Goal: Task Accomplishment & Management: Use online tool/utility

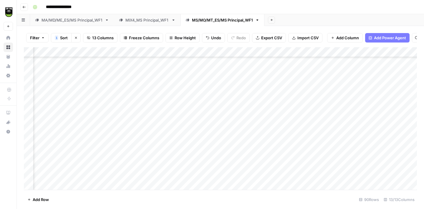
scroll to position [614, 84]
click at [77, 121] on div "Add Column" at bounding box center [220, 118] width 393 height 142
click at [291, 118] on div "Add Column" at bounding box center [220, 118] width 393 height 142
click at [167, 119] on div "Add Column" at bounding box center [220, 118] width 393 height 142
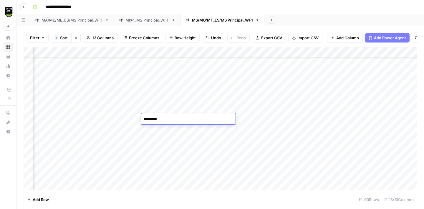
type textarea "**********"
click at [67, 138] on div "Add Column" at bounding box center [220, 118] width 393 height 142
click at [154, 100] on div "Add Column" at bounding box center [220, 118] width 393 height 142
click at [164, 138] on div "Add Column" at bounding box center [220, 118] width 393 height 142
click at [63, 148] on div "Add Column" at bounding box center [220, 118] width 393 height 142
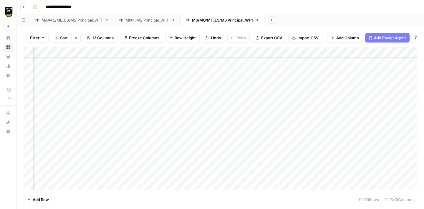
click at [152, 137] on div "Add Column" at bounding box center [220, 118] width 393 height 142
click at [70, 159] on div "Add Column" at bounding box center [220, 118] width 393 height 142
click at [152, 147] on div "Add Column" at bounding box center [220, 118] width 393 height 142
click at [73, 168] on div "Add Column" at bounding box center [220, 118] width 393 height 142
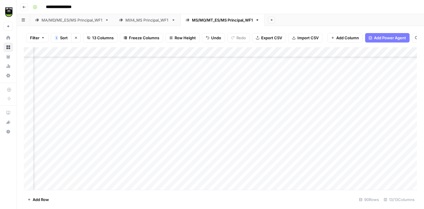
click at [154, 97] on div "Add Column" at bounding box center [220, 118] width 393 height 142
click at [160, 135] on div "Add Column" at bounding box center [220, 118] width 393 height 142
click at [62, 124] on div "Add Column" at bounding box center [220, 118] width 393 height 142
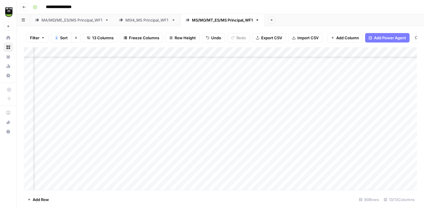
click at [154, 106] on div "Add Column" at bounding box center [220, 118] width 393 height 142
click at [60, 138] on div "Add Column" at bounding box center [220, 118] width 393 height 142
click at [286, 137] on div "Add Column" at bounding box center [220, 118] width 393 height 142
click at [171, 134] on div "Add Column" at bounding box center [220, 118] width 393 height 142
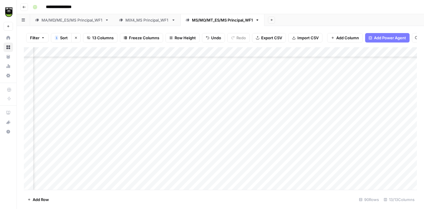
click at [171, 134] on div "Add Column" at bounding box center [220, 118] width 393 height 142
type textarea "*****"
click at [73, 155] on div "Add Column" at bounding box center [220, 118] width 393 height 142
click at [153, 138] on div "Add Column" at bounding box center [220, 118] width 393 height 142
click at [72, 168] on div "Add Column" at bounding box center [220, 118] width 393 height 142
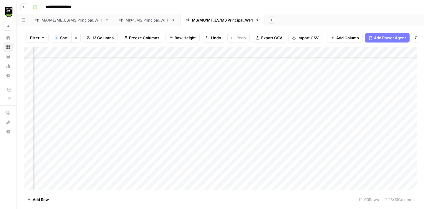
click at [160, 96] on div "Add Column" at bounding box center [220, 118] width 393 height 142
click at [162, 167] on div "Add Column" at bounding box center [220, 118] width 393 height 142
click at [71, 179] on div "Add Column" at bounding box center [220, 118] width 393 height 142
click at [169, 125] on div "Add Column" at bounding box center [220, 118] width 393 height 142
click at [167, 176] on div "Add Column" at bounding box center [220, 118] width 393 height 142
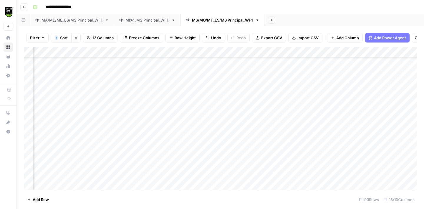
scroll to position [779, 82]
click at [70, 93] on div "Add Column" at bounding box center [220, 118] width 393 height 142
click at [159, 93] on div "Add Column" at bounding box center [220, 118] width 393 height 142
type textarea "**********"
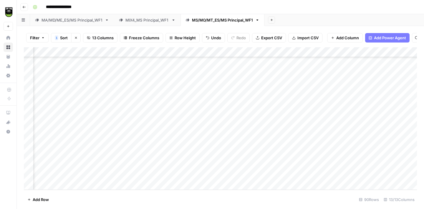
click at [73, 101] on div "Add Column" at bounding box center [220, 118] width 393 height 142
click at [168, 95] on div "Add Column" at bounding box center [220, 118] width 393 height 142
click at [62, 115] on div "Add Column" at bounding box center [220, 118] width 393 height 142
click at [164, 66] on div "Add Column" at bounding box center [220, 118] width 393 height 142
click at [154, 112] on div "Add Column" at bounding box center [220, 118] width 393 height 142
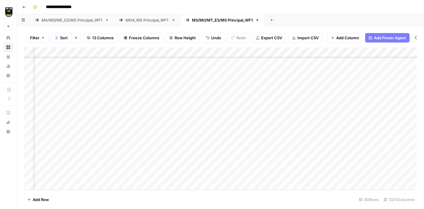
click at [156, 67] on div "Add Column" at bounding box center [220, 118] width 393 height 142
click at [164, 113] on div "Add Column" at bounding box center [220, 118] width 393 height 142
click at [77, 126] on div "Add Column" at bounding box center [220, 118] width 393 height 142
click at [346, 125] on div "Add Column" at bounding box center [220, 118] width 393 height 142
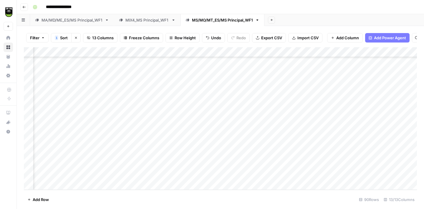
click at [179, 104] on div "Add Column" at bounding box center [220, 118] width 393 height 142
click at [186, 126] on div "Add Column" at bounding box center [220, 118] width 393 height 142
click at [77, 140] on div "Add Column" at bounding box center [220, 118] width 393 height 142
click at [192, 117] on div "Add Column" at bounding box center [220, 118] width 393 height 142
click at [193, 132] on div "Add Column" at bounding box center [220, 118] width 393 height 142
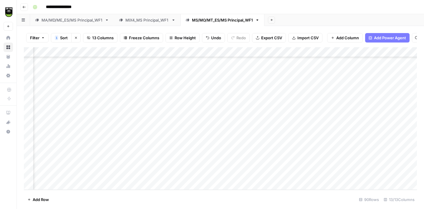
click at [76, 146] on div "Add Column" at bounding box center [220, 118] width 393 height 142
click at [306, 145] on div "Add Column" at bounding box center [220, 118] width 393 height 142
click at [178, 125] on div "Add Column" at bounding box center [220, 118] width 393 height 142
click at [85, 153] on div "Add Column" at bounding box center [220, 118] width 393 height 142
click at [182, 133] on div "Add Column" at bounding box center [220, 118] width 393 height 142
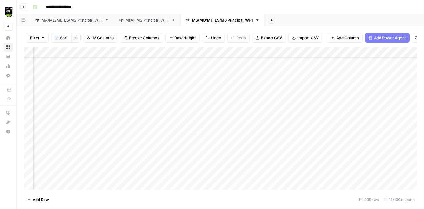
click at [93, 165] on div "Add Column" at bounding box center [220, 118] width 393 height 142
click at [178, 162] on div "Add Column" at bounding box center [220, 118] width 393 height 142
type textarea "*****"
click at [62, 172] on div "Add Column" at bounding box center [220, 118] width 393 height 142
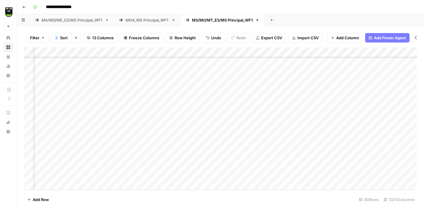
scroll to position [779, 86]
click at [322, 173] on div "Add Column" at bounding box center [220, 118] width 393 height 142
click at [291, 174] on div "Add Column" at bounding box center [220, 118] width 393 height 142
click at [157, 146] on div "Add Column" at bounding box center [220, 118] width 393 height 142
click at [151, 176] on div "Add Column" at bounding box center [220, 118] width 393 height 142
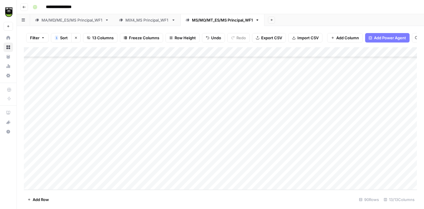
scroll to position [779, 0]
click at [268, 38] on span "Export CSV" at bounding box center [271, 38] width 21 height 6
click at [175, 20] on icon at bounding box center [174, 19] width 2 height 1
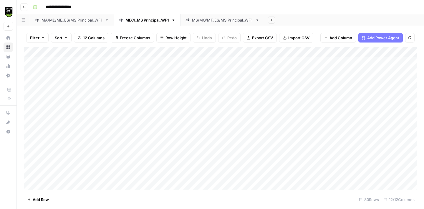
click at [175, 20] on icon "button" at bounding box center [174, 19] width 2 height 1
click at [195, 39] on span "Duplicate Sheet" at bounding box center [199, 40] width 28 height 6
click at [289, 22] on div "MIX4_MS Principal_WF1" at bounding box center [298, 20] width 44 height 6
click at [289, 21] on input "**********" at bounding box center [298, 20] width 45 height 8
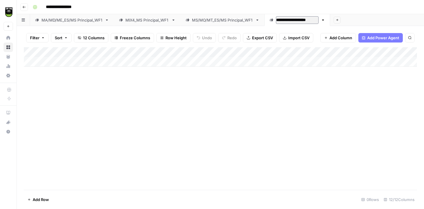
type input "**********"
click at [278, 93] on div "Add Column" at bounding box center [220, 118] width 393 height 142
click at [292, 20] on div "MIX5_MS Principal_WF1" at bounding box center [298, 20] width 44 height 6
click at [292, 20] on input "**********" at bounding box center [298, 20] width 45 height 8
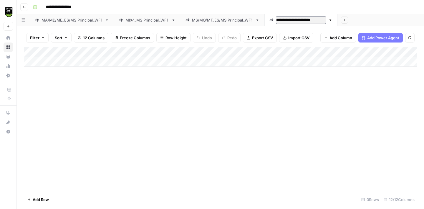
type input "**********"
click at [288, 38] on span "Import CSV" at bounding box center [298, 38] width 21 height 6
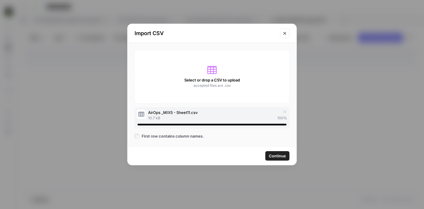
click at [273, 156] on span "Continue" at bounding box center [277, 156] width 17 height 6
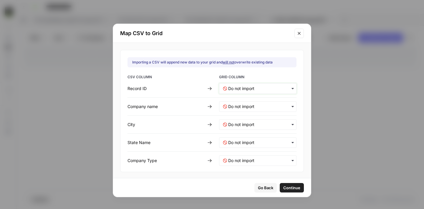
click at [229, 87] on ID-mapping "text" at bounding box center [260, 88] width 65 height 6
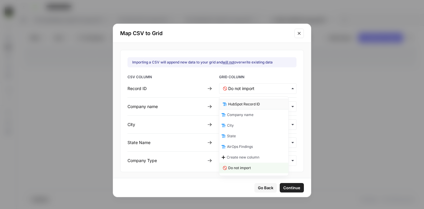
click at [245, 101] on span "HubSpot Record ID" at bounding box center [244, 103] width 32 height 5
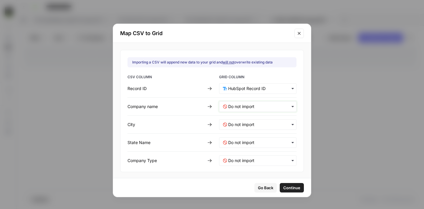
click at [247, 106] on name-mapping "text" at bounding box center [260, 106] width 65 height 6
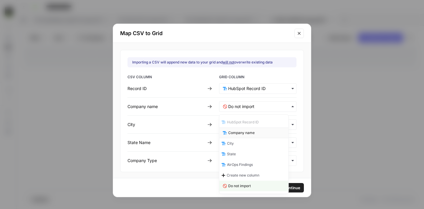
click at [249, 134] on span "Company name" at bounding box center [241, 132] width 27 height 5
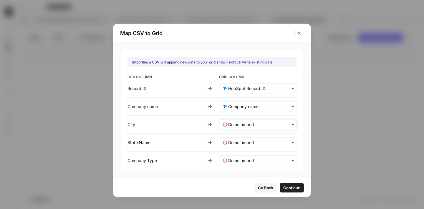
click at [245, 126] on input "text" at bounding box center [260, 124] width 65 height 6
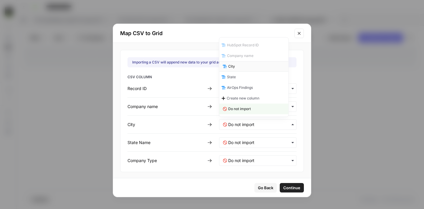
click at [238, 66] on div "City" at bounding box center [254, 66] width 69 height 11
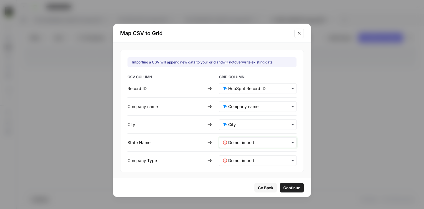
click at [237, 141] on Name-mapping "text" at bounding box center [260, 142] width 65 height 6
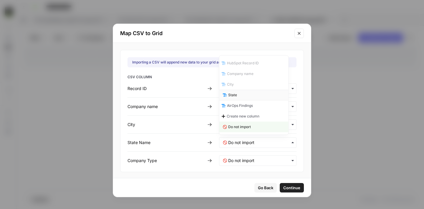
click at [233, 96] on span "State" at bounding box center [232, 94] width 9 height 5
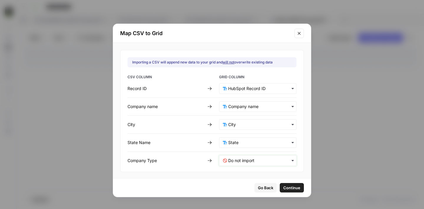
click at [237, 159] on Type-mapping "text" at bounding box center [260, 160] width 65 height 6
click at [258, 188] on span "Go Back" at bounding box center [265, 187] width 15 height 6
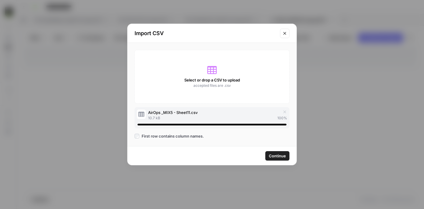
click at [284, 32] on icon "Close modal" at bounding box center [284, 33] width 3 height 3
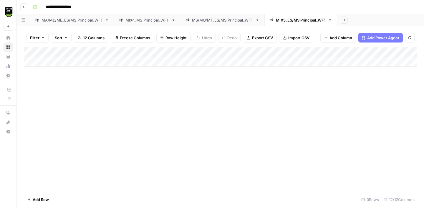
click at [57, 51] on div "Add Column" at bounding box center [220, 56] width 393 height 19
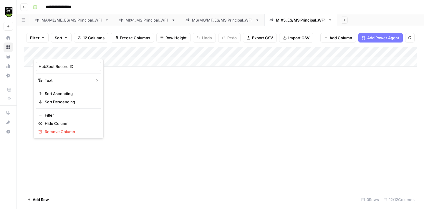
click at [142, 100] on div "Add Column" at bounding box center [220, 118] width 393 height 142
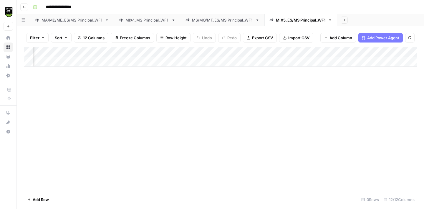
scroll to position [0, 159]
click at [406, 49] on span "Add Column" at bounding box center [403, 51] width 21 height 5
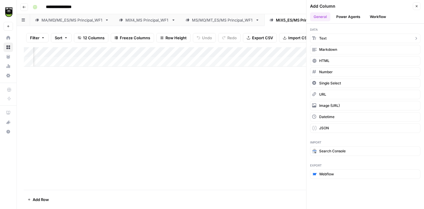
click at [349, 34] on button "Text" at bounding box center [365, 38] width 110 height 9
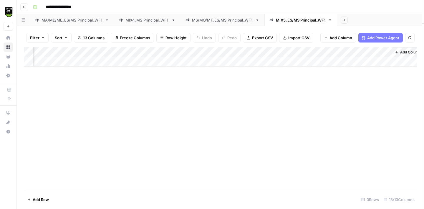
scroll to position [0, 212]
click at [351, 53] on div "Add Column" at bounding box center [220, 56] width 393 height 19
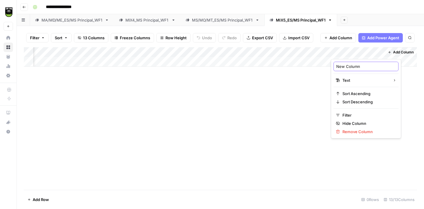
click at [347, 65] on input "New Column" at bounding box center [366, 66] width 60 height 6
type input "Company Type"
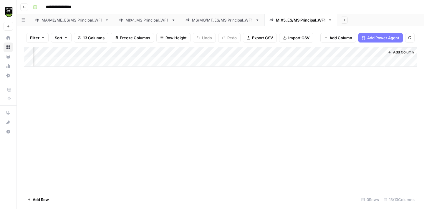
drag, startPoint x: 347, startPoint y: 51, endPoint x: 71, endPoint y: 57, distance: 276.1
click at [71, 57] on div "Add Column" at bounding box center [220, 56] width 393 height 19
drag, startPoint x: 259, startPoint y: 50, endPoint x: 96, endPoint y: 57, distance: 163.1
click at [96, 57] on div "Add Column" at bounding box center [220, 56] width 393 height 19
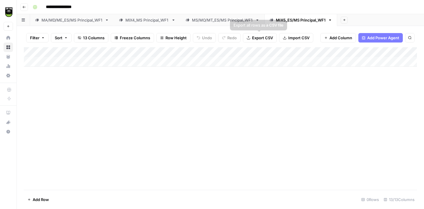
click at [301, 38] on span "Import CSV" at bounding box center [298, 38] width 21 height 6
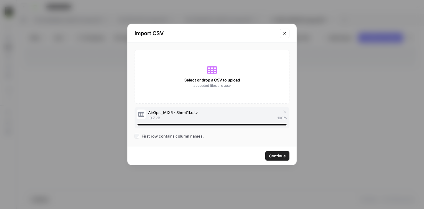
click at [282, 156] on span "Continue" at bounding box center [277, 156] width 17 height 6
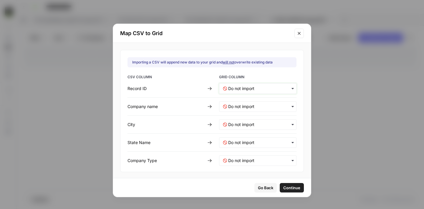
click at [240, 88] on ID-mapping "text" at bounding box center [260, 88] width 65 height 6
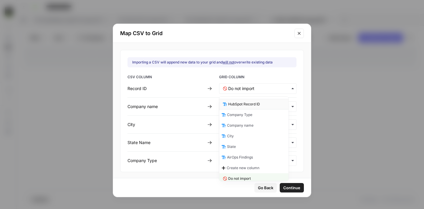
click at [247, 103] on span "HubSpot Record ID" at bounding box center [244, 103] width 32 height 5
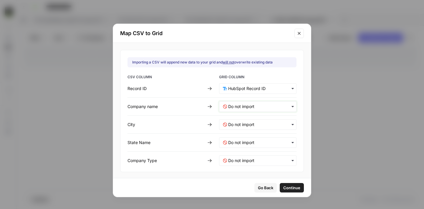
click at [247, 107] on name-mapping "text" at bounding box center [260, 106] width 65 height 6
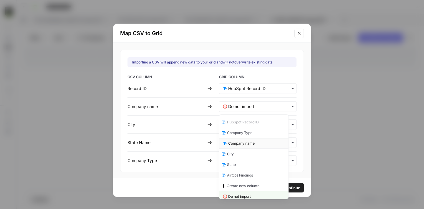
click at [250, 142] on span "Company name" at bounding box center [241, 143] width 27 height 5
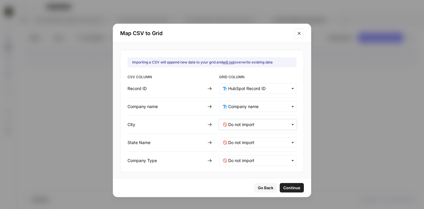
click at [245, 124] on input "text" at bounding box center [260, 124] width 65 height 6
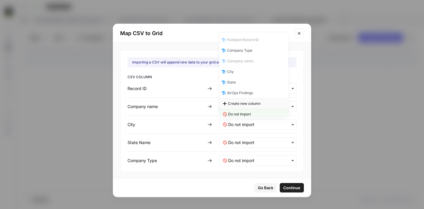
scroll to position [3, 0]
click at [237, 70] on div "City" at bounding box center [254, 68] width 69 height 11
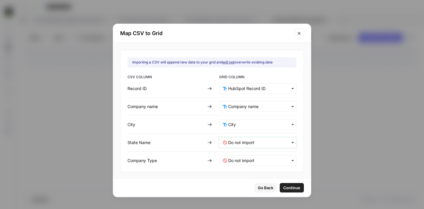
click at [240, 142] on Name-mapping "text" at bounding box center [260, 142] width 65 height 6
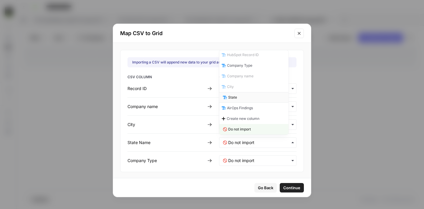
click at [239, 96] on div "State" at bounding box center [254, 97] width 69 height 11
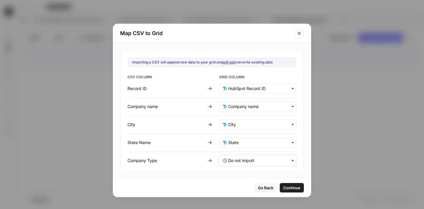
click at [244, 163] on Type-mapping "text" at bounding box center [260, 160] width 65 height 6
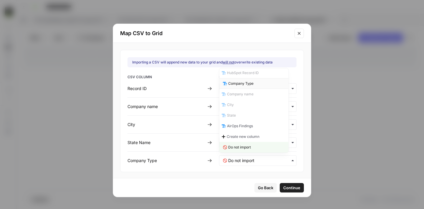
click at [239, 85] on span "Company Type" at bounding box center [240, 83] width 25 height 5
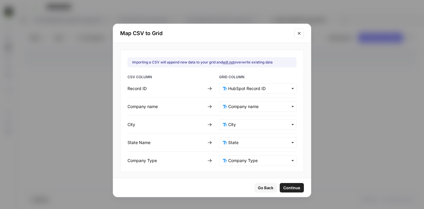
click at [286, 188] on span "Continue" at bounding box center [291, 187] width 17 height 6
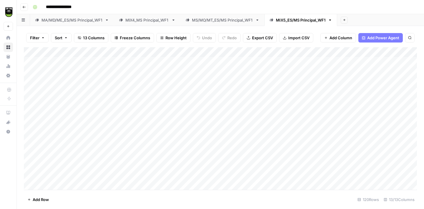
click at [346, 53] on div "Add Column" at bounding box center [220, 118] width 393 height 142
click at [355, 64] on span "All Rows" at bounding box center [365, 66] width 37 height 6
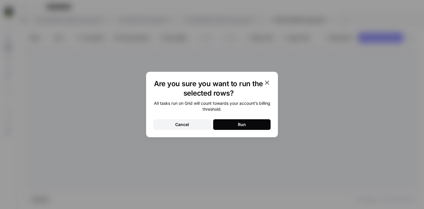
click at [195, 126] on button "Cancel" at bounding box center [182, 124] width 57 height 11
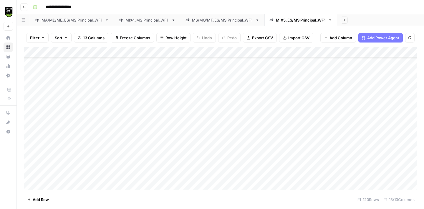
scroll to position [286, 0]
click at [344, 52] on div "Add Column" at bounding box center [220, 118] width 393 height 142
click at [352, 65] on span "All Rows" at bounding box center [365, 66] width 37 height 6
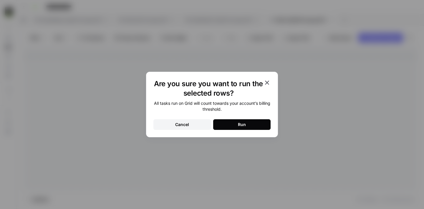
click at [240, 122] on div "Run" at bounding box center [242, 124] width 8 height 6
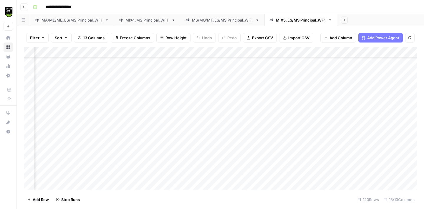
scroll to position [220, 42]
click at [197, 53] on div "Add Column" at bounding box center [220, 118] width 393 height 142
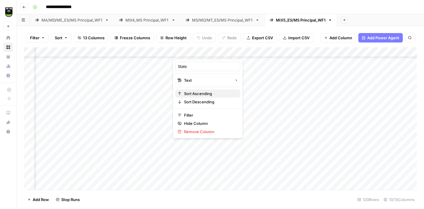
click at [197, 91] on span "Sort Ascending" at bounding box center [210, 93] width 52 height 6
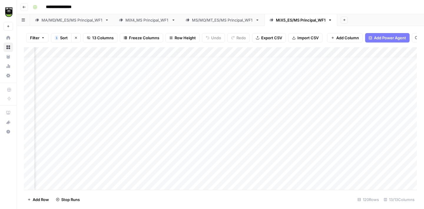
scroll to position [0, 42]
click at [191, 52] on div "Add Column" at bounding box center [220, 118] width 393 height 142
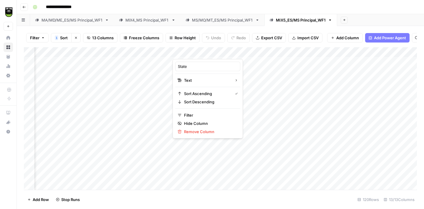
click at [198, 53] on div at bounding box center [188, 53] width 30 height 12
click at [200, 103] on span "Sort Descending" at bounding box center [210, 102] width 52 height 6
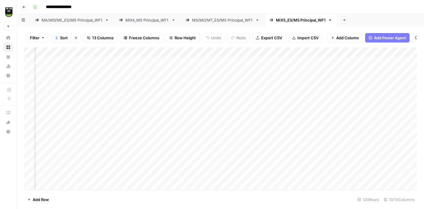
scroll to position [0, 105]
click at [70, 61] on div "Add Column" at bounding box center [220, 118] width 393 height 142
click at [159, 64] on div "Add Column" at bounding box center [220, 118] width 393 height 142
type textarea "**********"
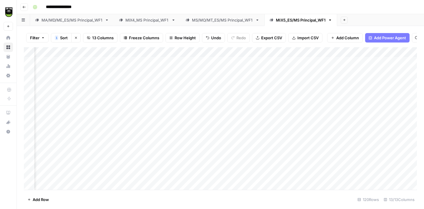
click at [54, 70] on div "Add Column" at bounding box center [220, 118] width 393 height 142
click at [143, 70] on div "Add Column" at bounding box center [220, 118] width 393 height 142
type textarea "*****"
click at [59, 83] on div "Add Column" at bounding box center [220, 118] width 393 height 142
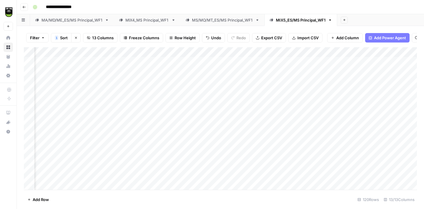
click at [159, 79] on div "Add Column" at bounding box center [220, 118] width 393 height 142
type textarea "*******"
click at [59, 93] on div "Add Column" at bounding box center [220, 118] width 393 height 142
click at [151, 83] on div "Add Column" at bounding box center [220, 118] width 393 height 142
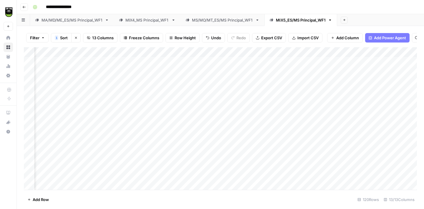
click at [61, 101] on div "Add Column" at bounding box center [220, 118] width 393 height 142
click at [153, 92] on div "Add Column" at bounding box center [220, 118] width 393 height 142
click at [67, 113] on div "Add Column" at bounding box center [220, 118] width 393 height 142
click at [170, 102] on div "Add Column" at bounding box center [220, 118] width 393 height 142
click at [71, 124] on div "Add Column" at bounding box center [220, 118] width 393 height 142
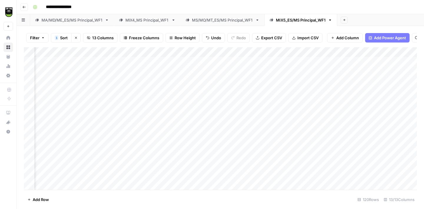
click at [154, 63] on div "Add Column" at bounding box center [220, 118] width 393 height 142
click at [153, 121] on div "Add Column" at bounding box center [220, 118] width 393 height 142
click at [63, 135] on div "Add Column" at bounding box center [220, 118] width 393 height 142
click at [154, 110] on div "Add Column" at bounding box center [220, 118] width 393 height 142
click at [60, 143] on div "Add Column" at bounding box center [220, 118] width 393 height 142
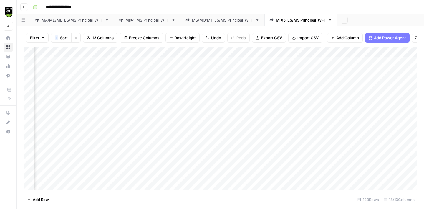
click at [160, 133] on div "Add Column" at bounding box center [220, 118] width 393 height 142
click at [73, 119] on div "Add Column" at bounding box center [220, 118] width 393 height 142
click at [161, 118] on div "Add Column" at bounding box center [220, 118] width 393 height 142
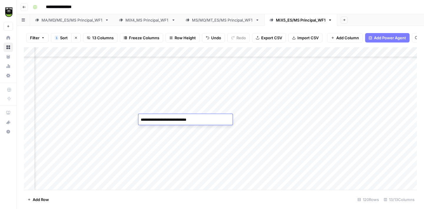
type textarea "**********"
click at [58, 128] on div "Add Column" at bounding box center [220, 118] width 393 height 142
click at [153, 110] on div "Add Column" at bounding box center [220, 118] width 393 height 142
click at [57, 138] on div "Add Column" at bounding box center [220, 118] width 393 height 142
click at [169, 119] on div "Add Column" at bounding box center [220, 118] width 393 height 142
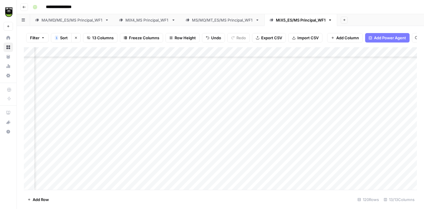
click at [66, 149] on div "Add Column" at bounding box center [220, 118] width 393 height 142
click at [157, 132] on div "Add Column" at bounding box center [220, 118] width 393 height 142
click at [70, 160] on div "Add Column" at bounding box center [220, 118] width 393 height 142
click at [162, 150] on div "Add Column" at bounding box center [220, 118] width 393 height 142
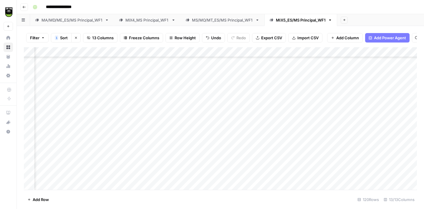
click at [153, 98] on div "Add Column" at bounding box center [220, 118] width 393 height 142
type textarea "**********"
click at [54, 109] on div "Add Column" at bounding box center [220, 118] width 393 height 142
click at [155, 88] on div "Add Column" at bounding box center [220, 118] width 393 height 142
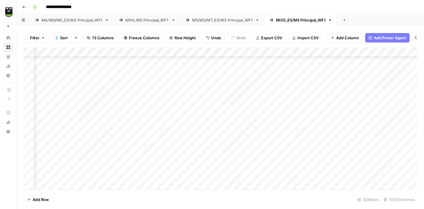
click at [68, 114] on div "Add Column" at bounding box center [220, 118] width 393 height 142
click at [157, 108] on div "Add Column" at bounding box center [220, 118] width 393 height 142
click at [73, 120] on div "Add Column" at bounding box center [220, 118] width 393 height 142
click at [158, 108] on div "Add Column" at bounding box center [220, 118] width 393 height 142
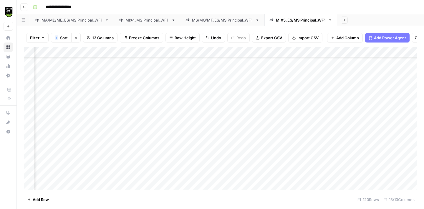
click at [50, 134] on div "Add Column" at bounding box center [220, 118] width 393 height 142
click at [155, 123] on div "Add Column" at bounding box center [220, 118] width 393 height 142
click at [68, 117] on div "Add Column" at bounding box center [220, 118] width 393 height 142
click at [156, 69] on div "Add Column" at bounding box center [220, 118] width 393 height 142
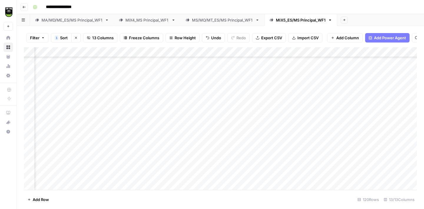
click at [154, 116] on div "Add Column" at bounding box center [220, 118] width 393 height 142
click at [49, 134] on div "Add Column" at bounding box center [220, 118] width 393 height 142
click at [152, 111] on div "Add Column" at bounding box center [220, 118] width 393 height 142
click at [69, 141] on div "Add Column" at bounding box center [220, 118] width 393 height 142
click at [156, 129] on div "Add Column" at bounding box center [220, 118] width 393 height 142
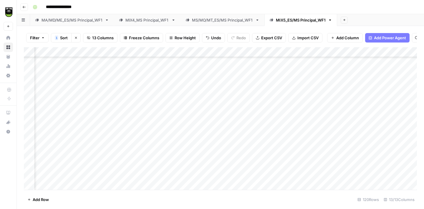
click at [71, 150] on div "Add Column" at bounding box center [220, 118] width 393 height 142
